Goal: Information Seeking & Learning: Learn about a topic

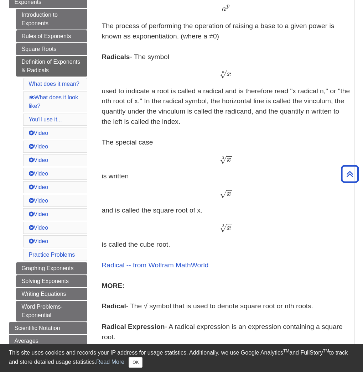
scroll to position [214, 0]
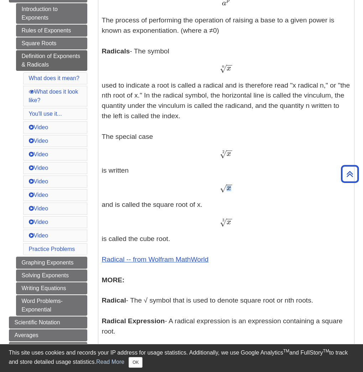
click at [229, 187] on span "x" at bounding box center [228, 188] width 5 height 8
click at [235, 188] on div "x − − √ x" at bounding box center [226, 188] width 249 height 10
click at [231, 187] on div "x − − √ x" at bounding box center [226, 188] width 249 height 10
drag, startPoint x: 234, startPoint y: 152, endPoint x: 228, endPoint y: 154, distance: 6.4
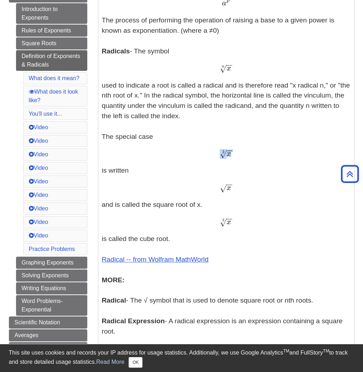
click at [228, 154] on div "x − − √ 2 x 2" at bounding box center [226, 153] width 249 height 10
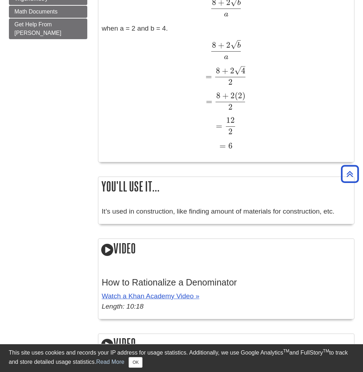
scroll to position [748, 0]
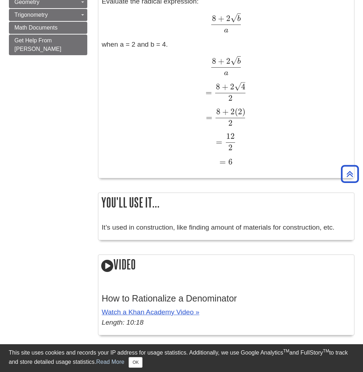
click at [244, 84] on span "4" at bounding box center [243, 87] width 4 height 10
drag, startPoint x: 245, startPoint y: 84, endPoint x: 239, endPoint y: 87, distance: 6.7
click at [239, 89] on span "4 – √" at bounding box center [239, 89] width 11 height 0
